Goal: Task Accomplishment & Management: Manage account settings

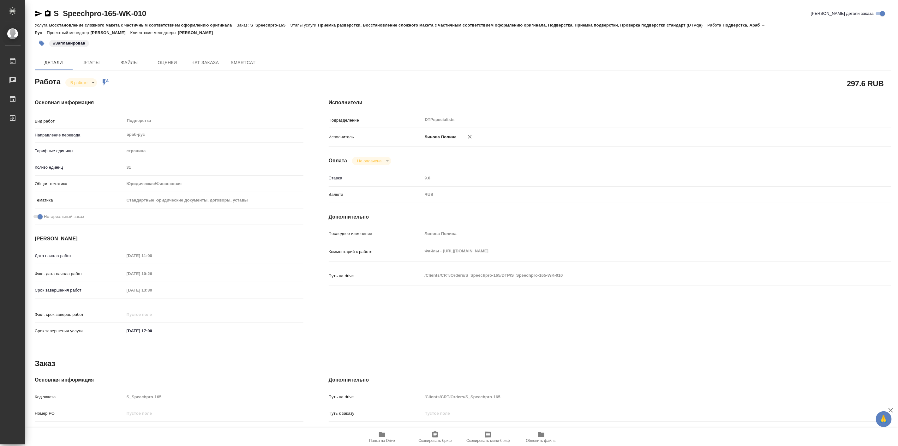
click at [241, 260] on div "[DATE] 11:00" at bounding box center [213, 255] width 179 height 9
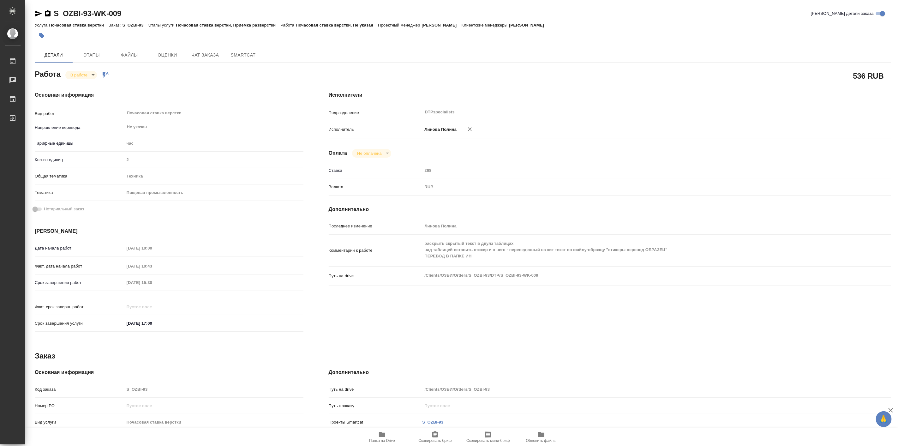
click at [89, 75] on body "🙏 .cls-1 fill:#fff; AWATERA Linova Polina Работы 0 Чаты График Выйти S_OZBI-93-…" at bounding box center [449, 223] width 898 height 446
click at [91, 86] on button "Выполнен" at bounding box center [81, 85] width 23 height 7
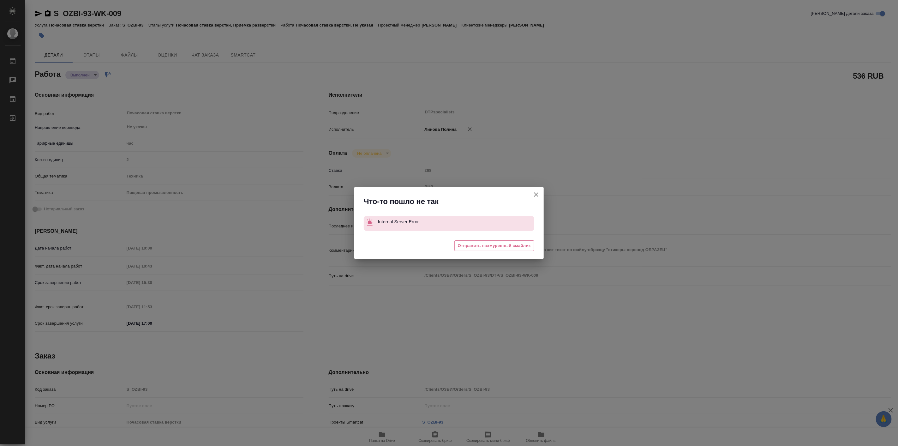
type textarea "x"
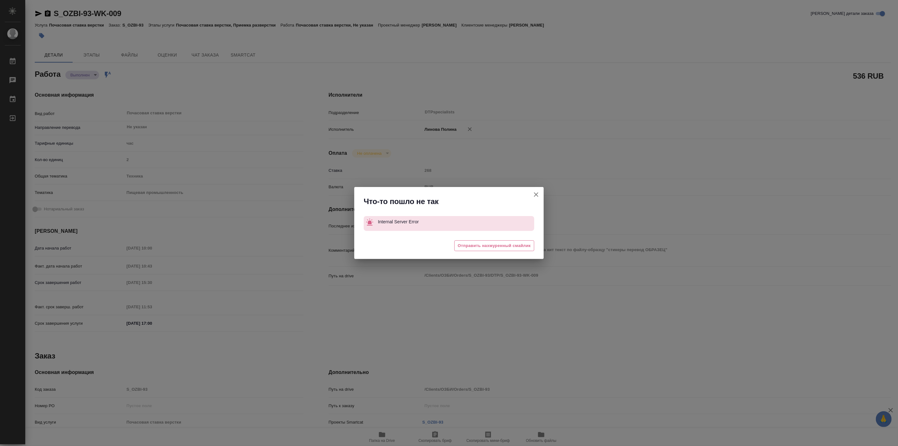
type textarea "x"
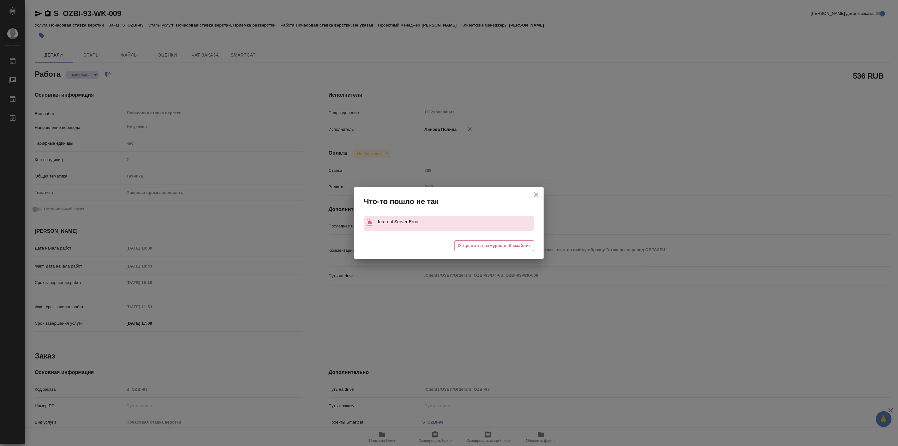
type textarea "x"
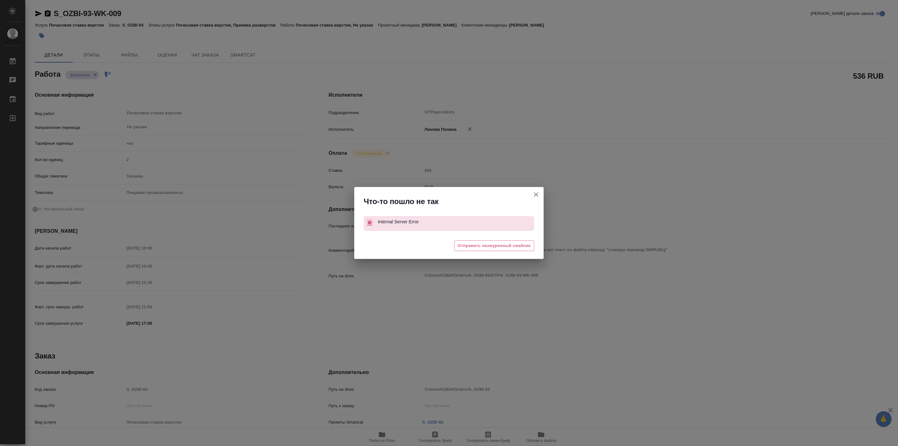
click at [535, 196] on icon "button" at bounding box center [536, 195] width 8 height 8
type textarea "x"
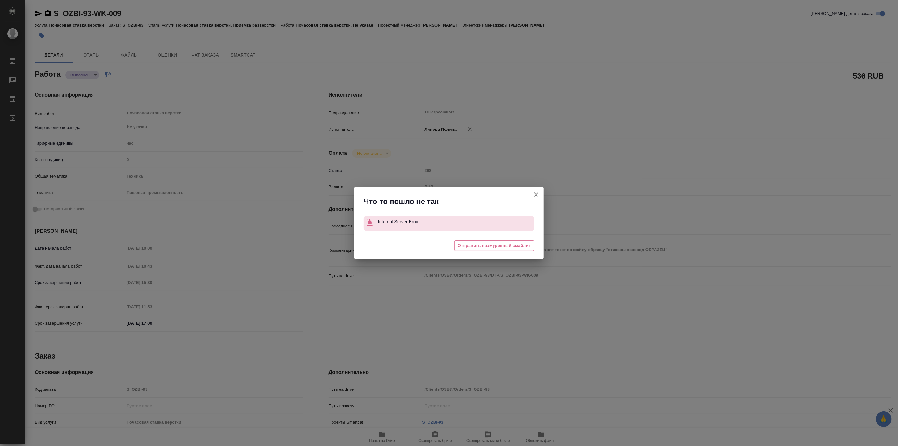
type textarea "x"
